Goal: Register for event/course

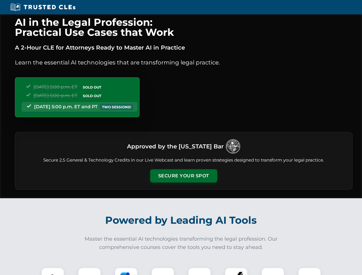
click at [183, 176] on button "Secure Your Spot" at bounding box center [183, 175] width 67 height 13
click at [53, 271] on img at bounding box center [52, 279] width 17 height 17
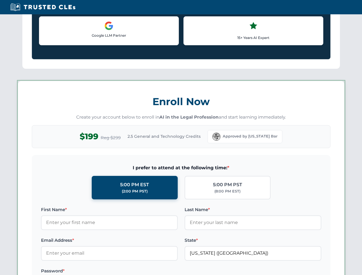
click at [126, 271] on label "Password *" at bounding box center [109, 271] width 137 height 7
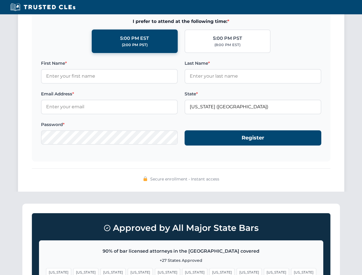
click at [264, 271] on span "[US_STATE]" at bounding box center [276, 272] width 25 height 8
